Goal: Communication & Community: Answer question/provide support

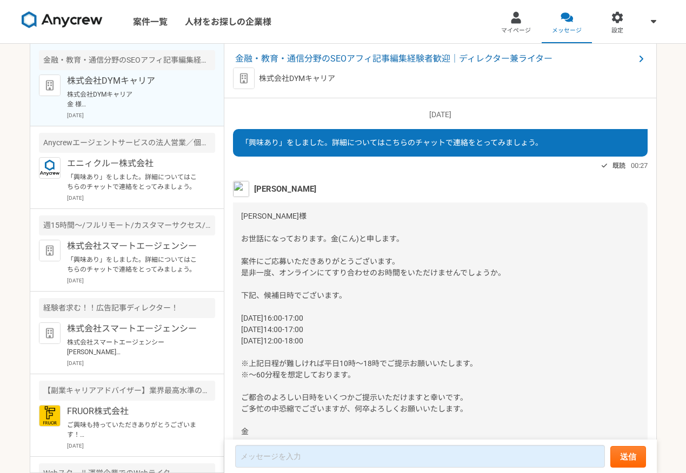
scroll to position [817, 0]
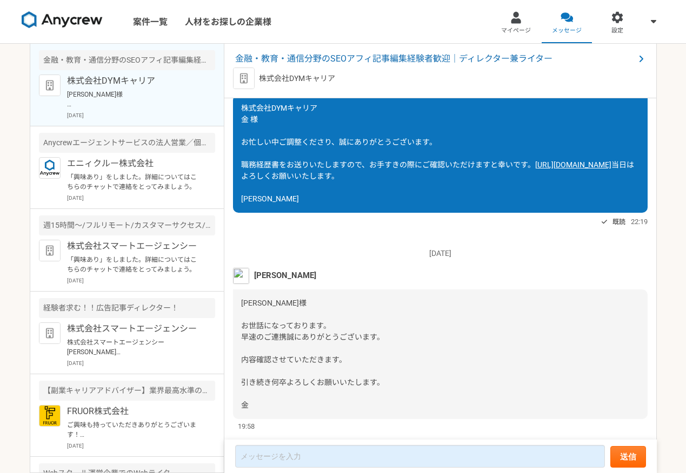
scroll to position [954, 0]
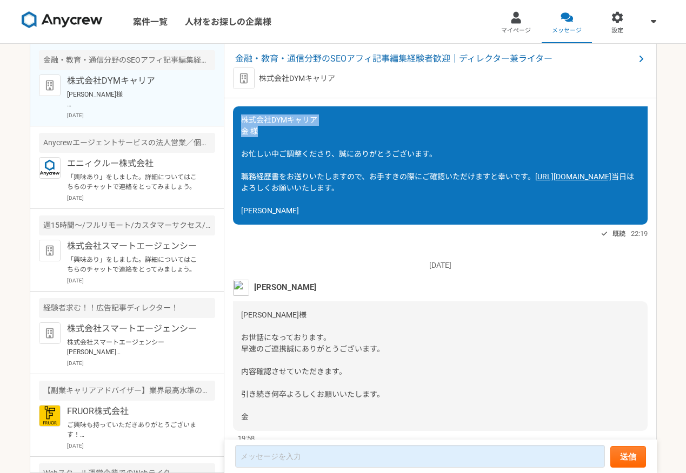
drag, startPoint x: 265, startPoint y: 145, endPoint x: 236, endPoint y: 130, distance: 33.4
click at [236, 130] on div "株式会社DYMキャリア 金 様 お忙しい中ご調整くださり、誠にありがとうございます。 職務経歴書をお送りいたしますので、お手すきの際にご確認いただけますと幸い…" at bounding box center [440, 165] width 415 height 118
copy span "株式会社DYMキャリア 金 様"
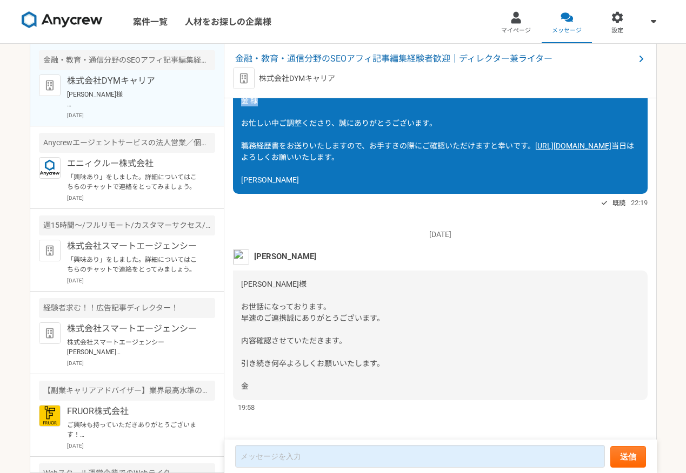
scroll to position [1024, 0]
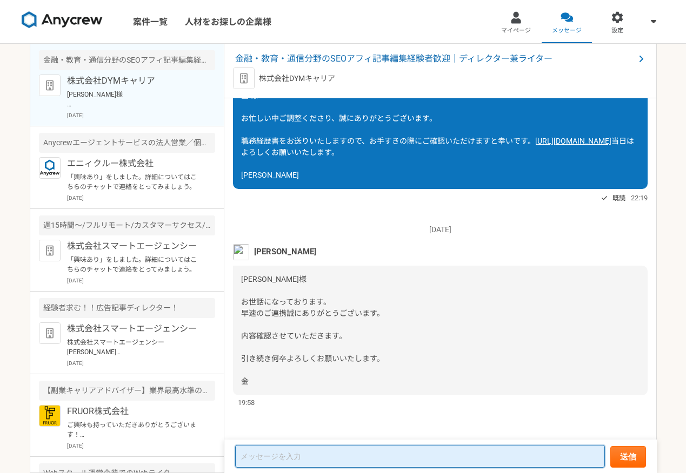
click at [257, 458] on textarea at bounding box center [420, 456] width 370 height 23
paste textarea "株式会社DYMキャリア 金 様"
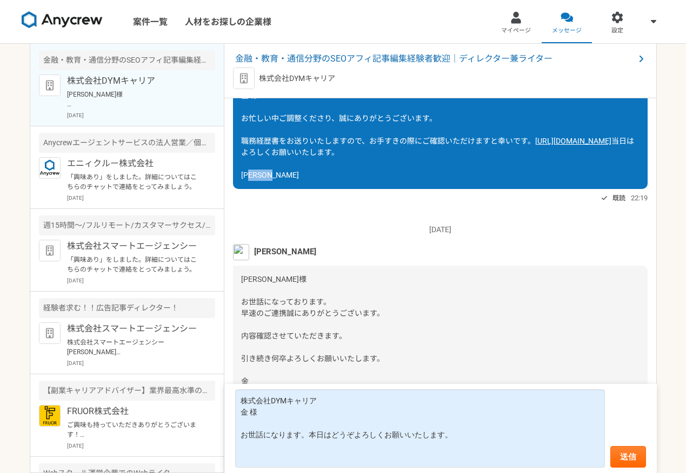
drag, startPoint x: 276, startPoint y: 175, endPoint x: 230, endPoint y: 175, distance: 45.9
click at [230, 175] on div "[DATE] 「興味あり」をしました。詳細についてはこちらのチャットで連絡をとってみましょう。 既読 00:27 金実優 [PERSON_NAME]様 お世話…" at bounding box center [440, 269] width 432 height 343
copy span "[PERSON_NAME]"
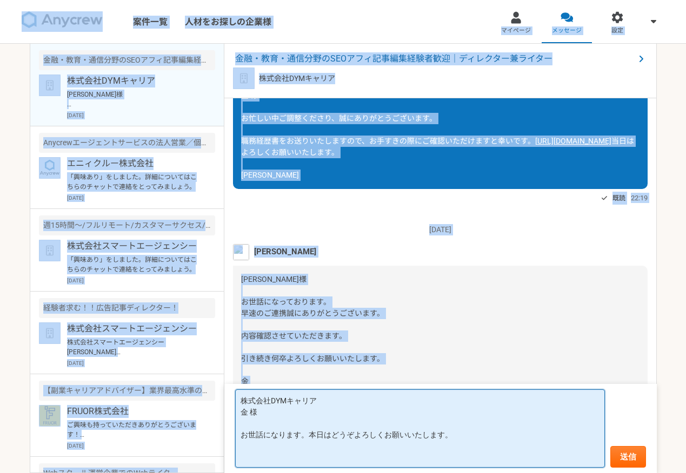
click at [312, 445] on textarea "株式会社DYMキャリア 金 様 お世話になります。本日はどうぞよろしくお願いいたします。" at bounding box center [420, 429] width 370 height 78
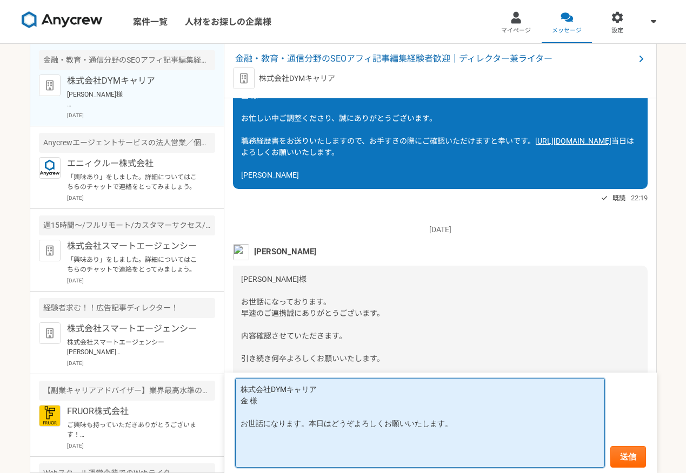
paste textarea "中村奈津紀"
click at [265, 459] on textarea "株式会社DYMキャリア 金 様 お世話になります。本日はどうぞよろしくお願いいたします。 中村奈津紀" at bounding box center [420, 423] width 370 height 90
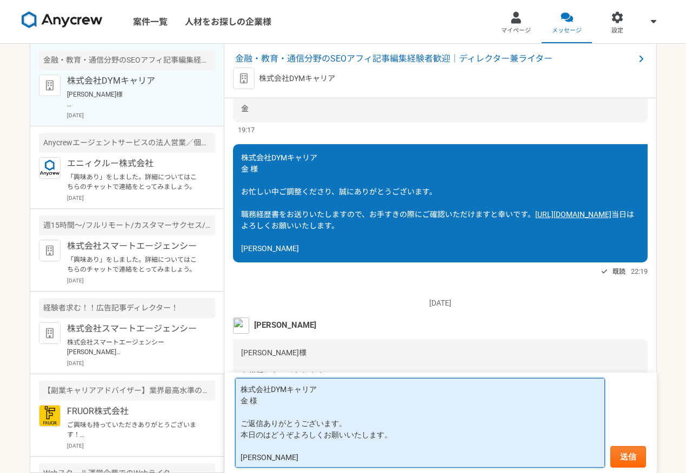
scroll to position [918, 0]
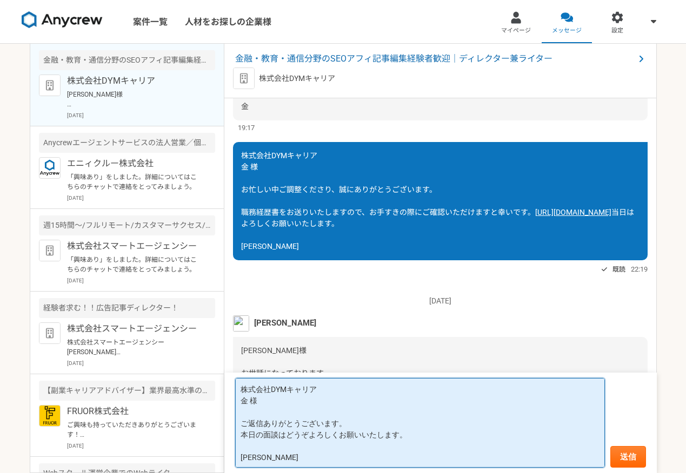
click at [375, 390] on textarea "株式会社DYMキャリア 金 様 ご返信ありがとうございます。 本日の面談はどうぞよろしくお願いいたします。 中村奈津紀" at bounding box center [420, 423] width 370 height 90
click at [277, 437] on textarea "株式会社DYMキャリア 金 様 ご返信ありがとうございます。 本日の面談はどうぞよろしくお願いいたします。 中村奈津紀" at bounding box center [420, 423] width 370 height 90
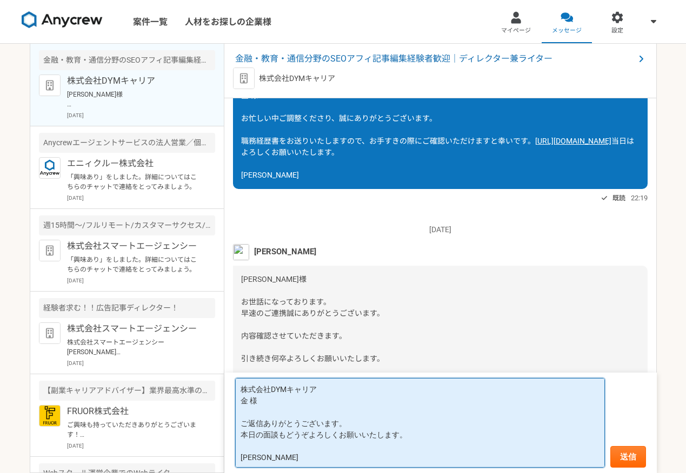
scroll to position [1, 0]
type textarea "株式会社DYMキャリア 金 様 ご返信ありがとうございます。 本日の面談もどうぞよろしくお願いいたします。 中村奈津紀"
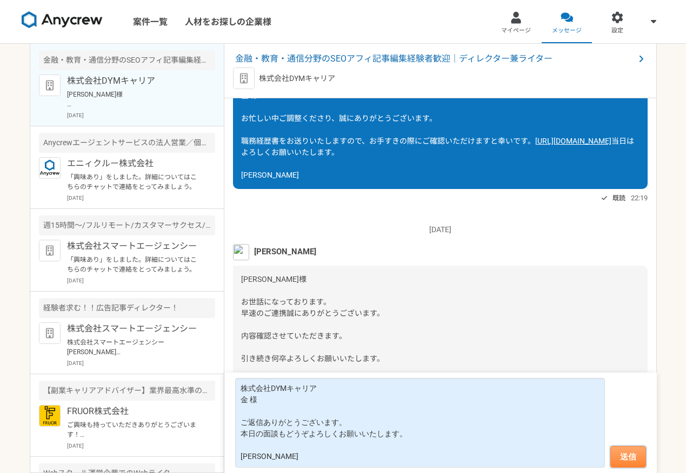
click at [629, 460] on button "送信" at bounding box center [628, 457] width 36 height 22
